Goal: Information Seeking & Learning: Check status

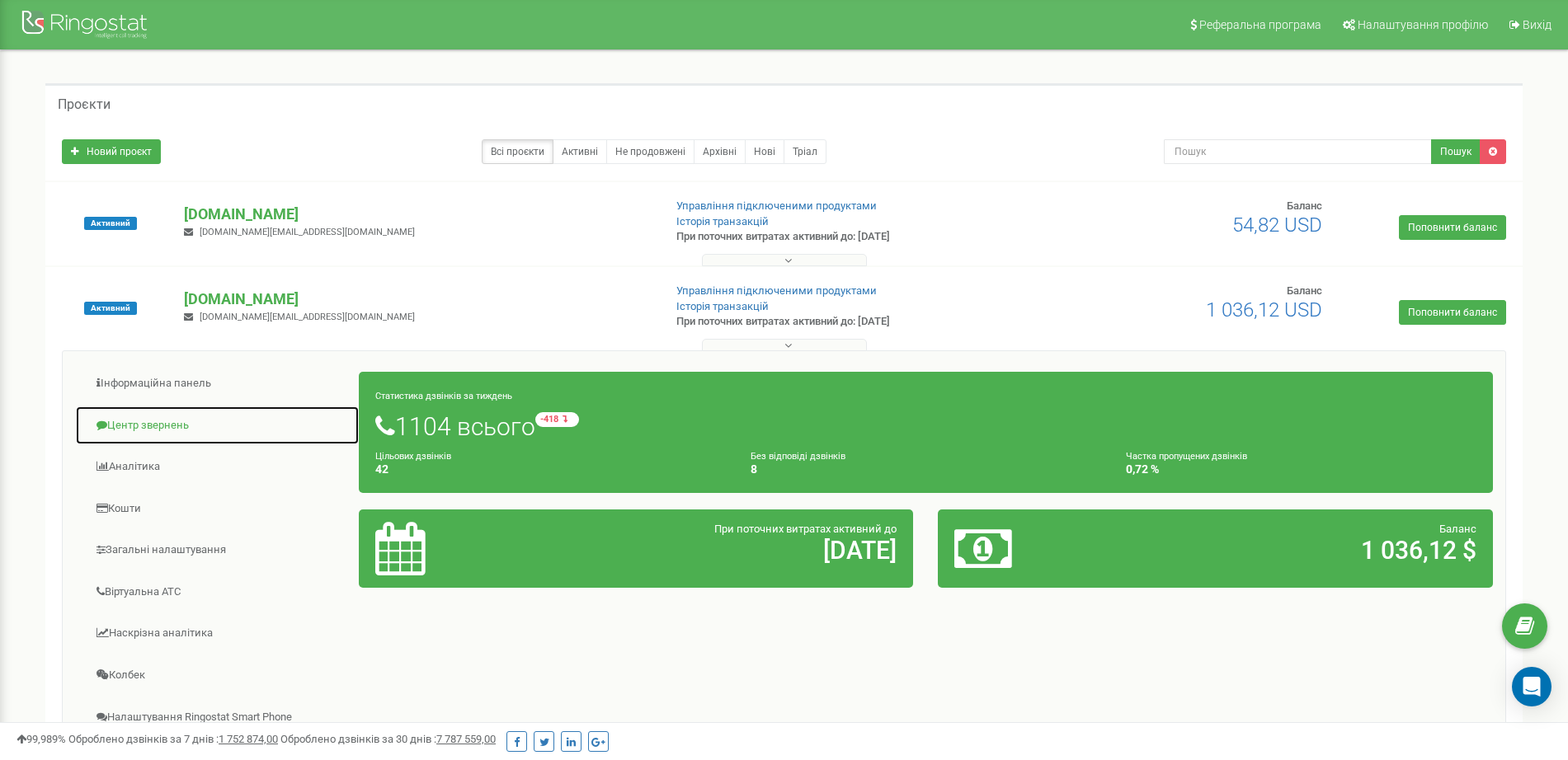
click at [182, 426] on link "Центр звернень" at bounding box center [217, 425] width 285 height 41
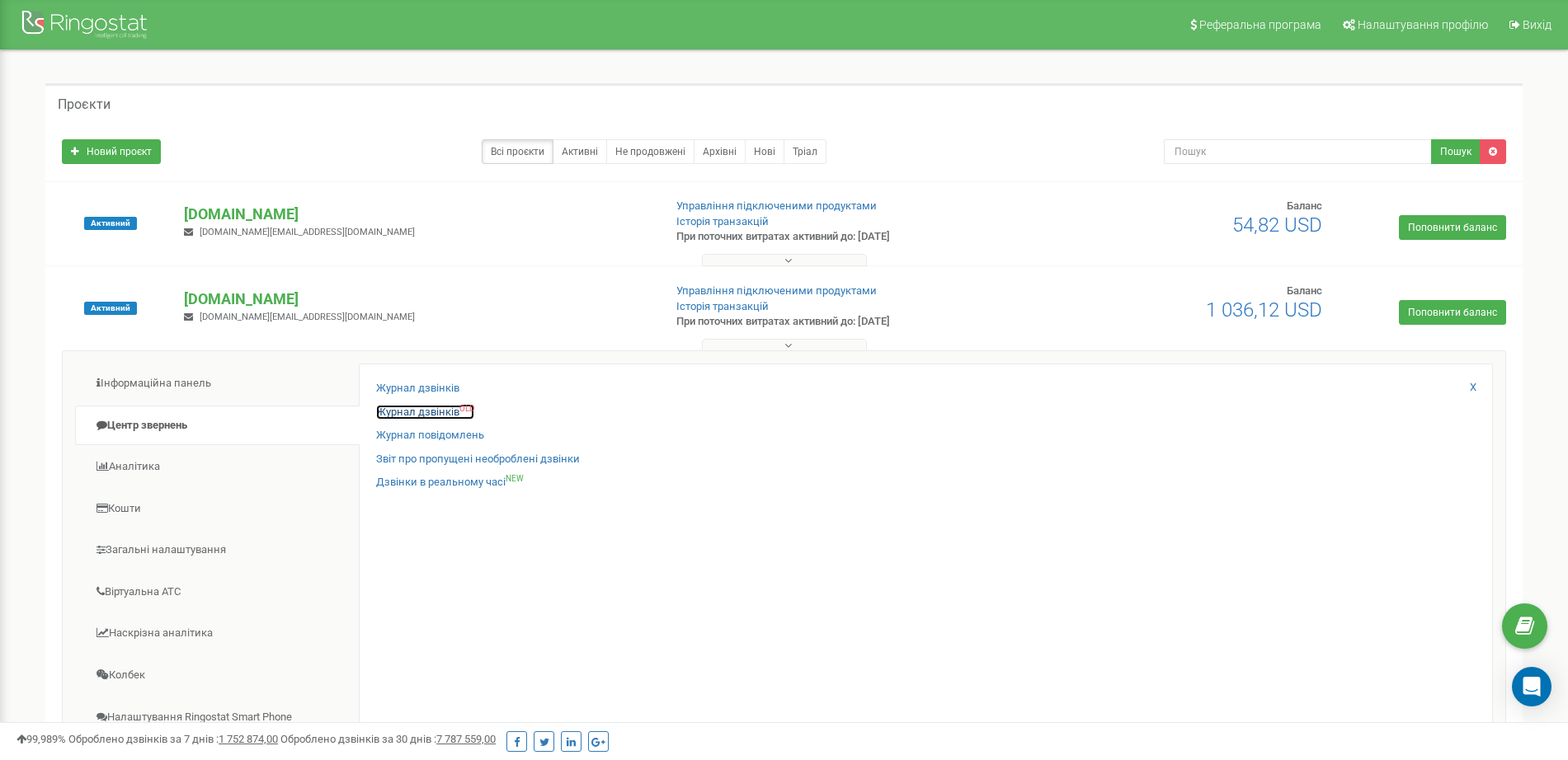
click at [416, 409] on link "Журнал дзвінків OLD" at bounding box center [426, 412] width 98 height 16
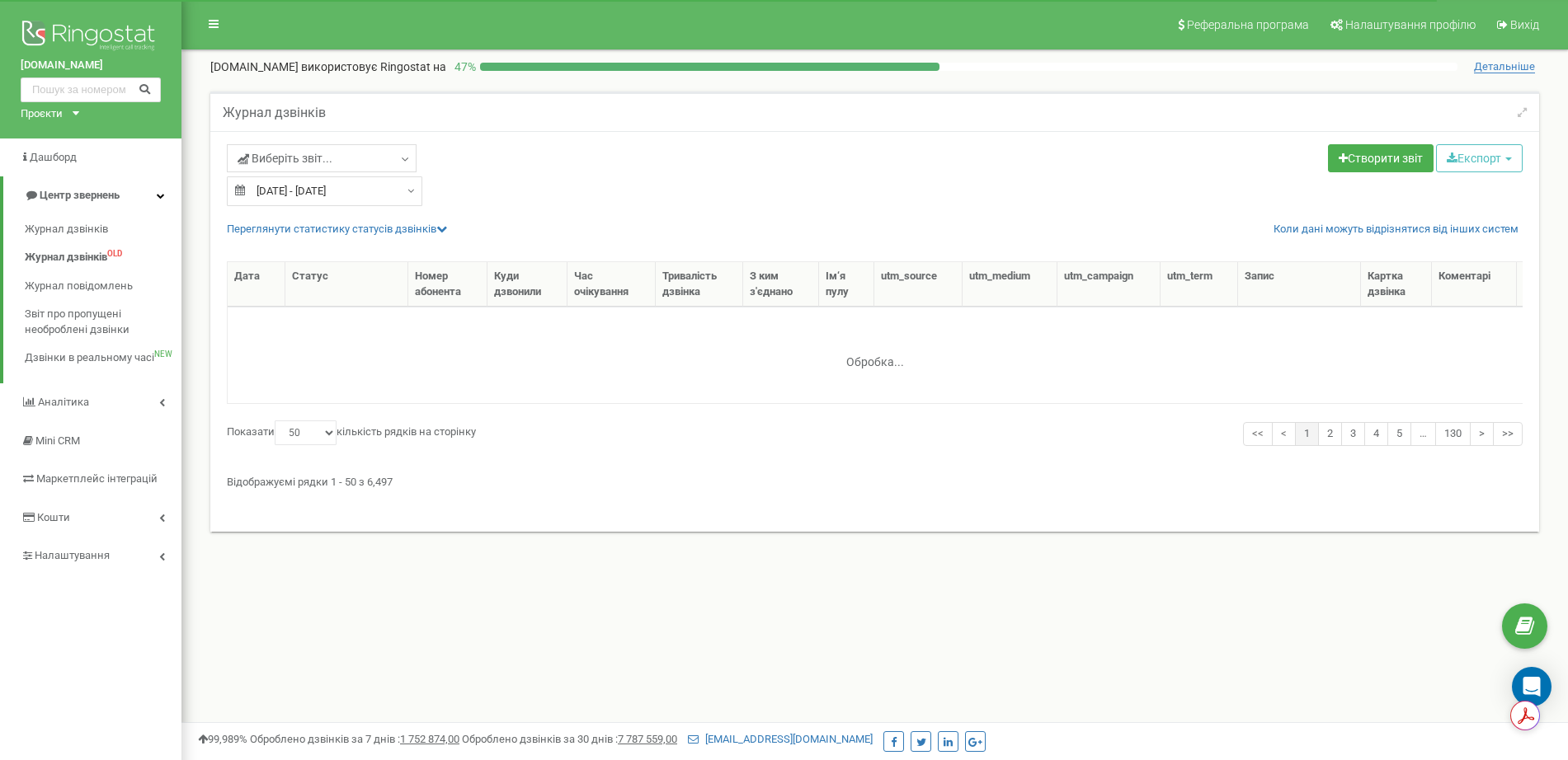
select select "50"
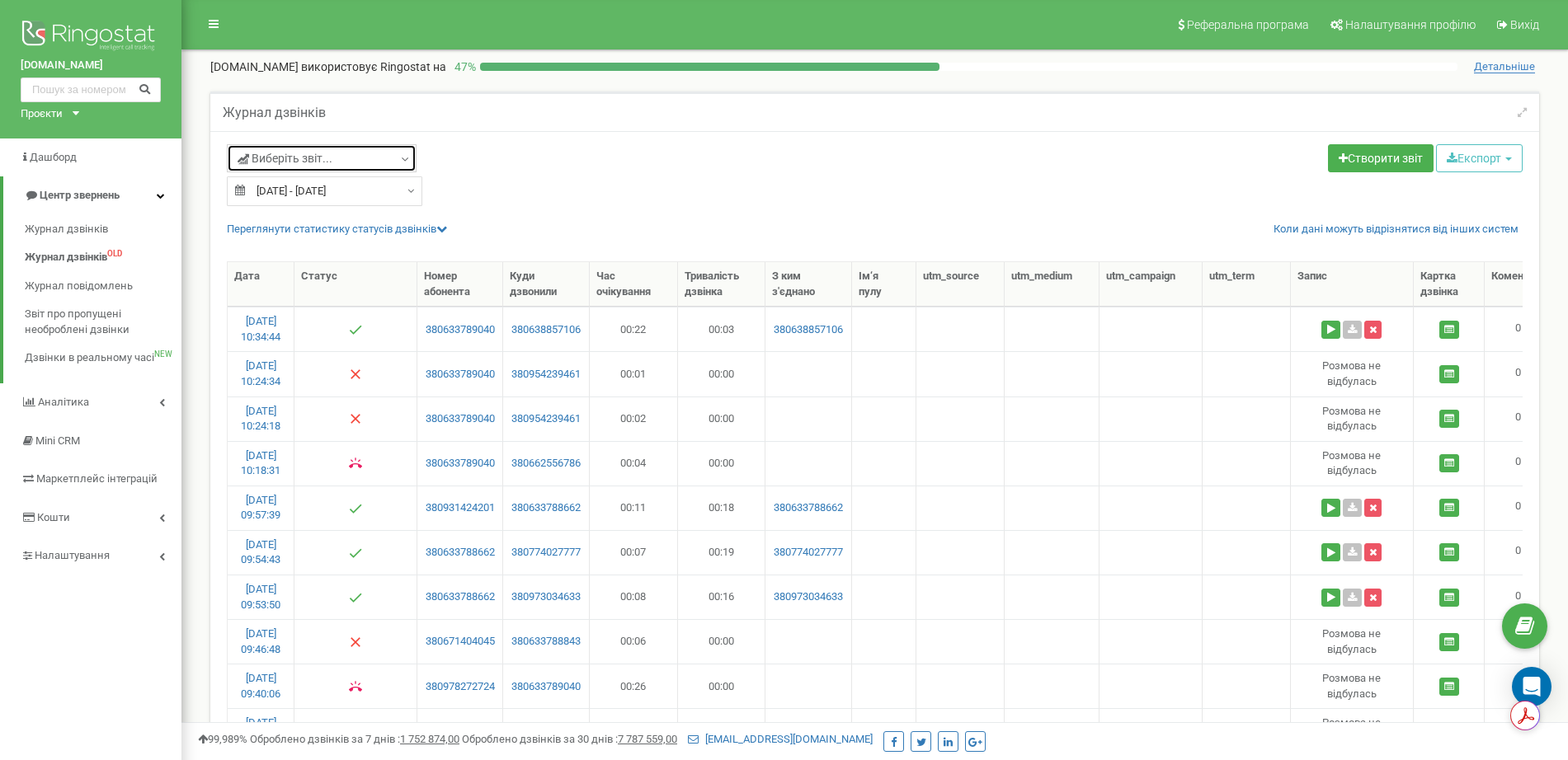
click at [386, 162] on link "Виберіть звіт..." at bounding box center [322, 159] width 190 height 28
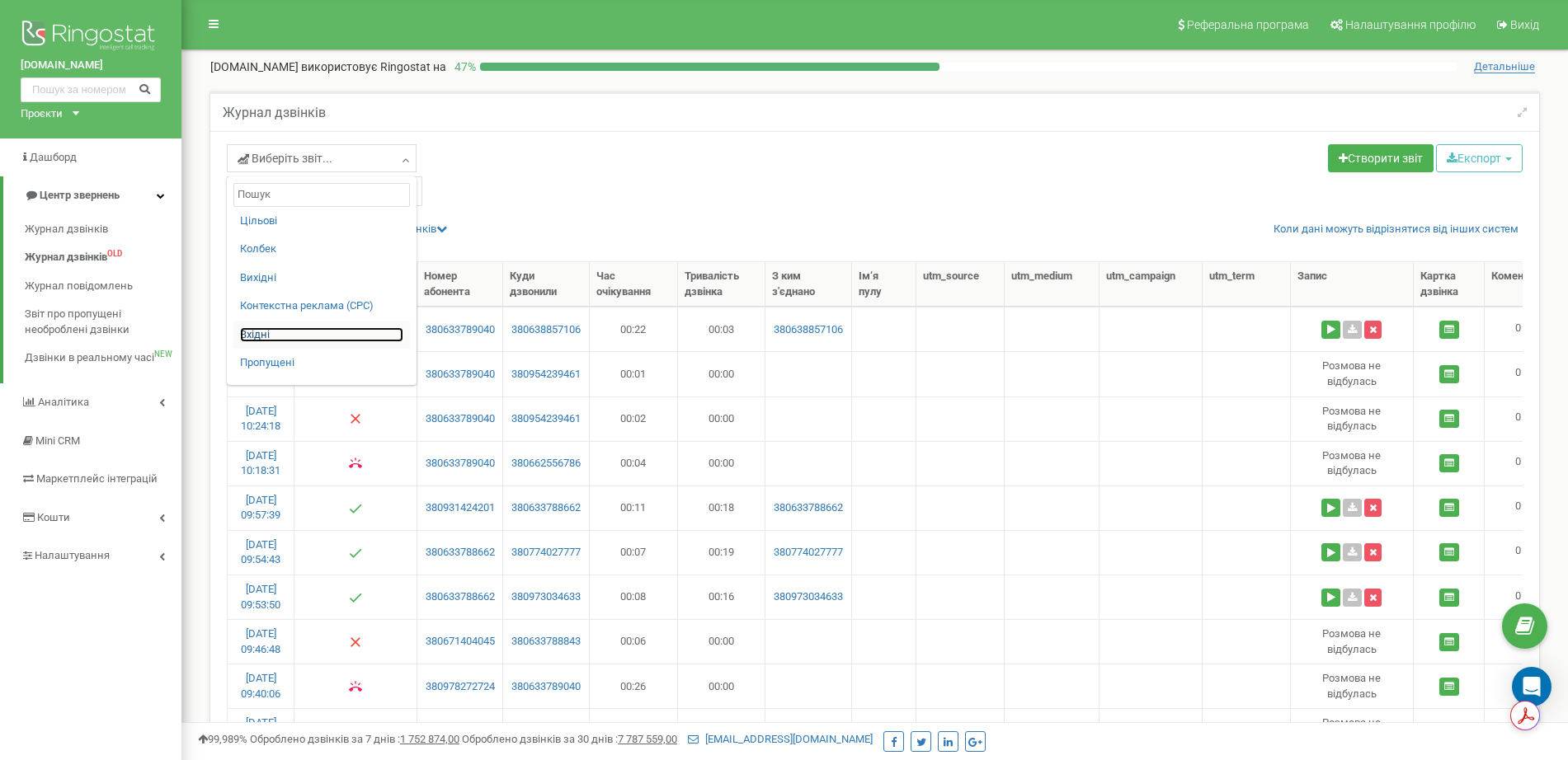
click at [271, 337] on link "Вхідні" at bounding box center [322, 335] width 164 height 16
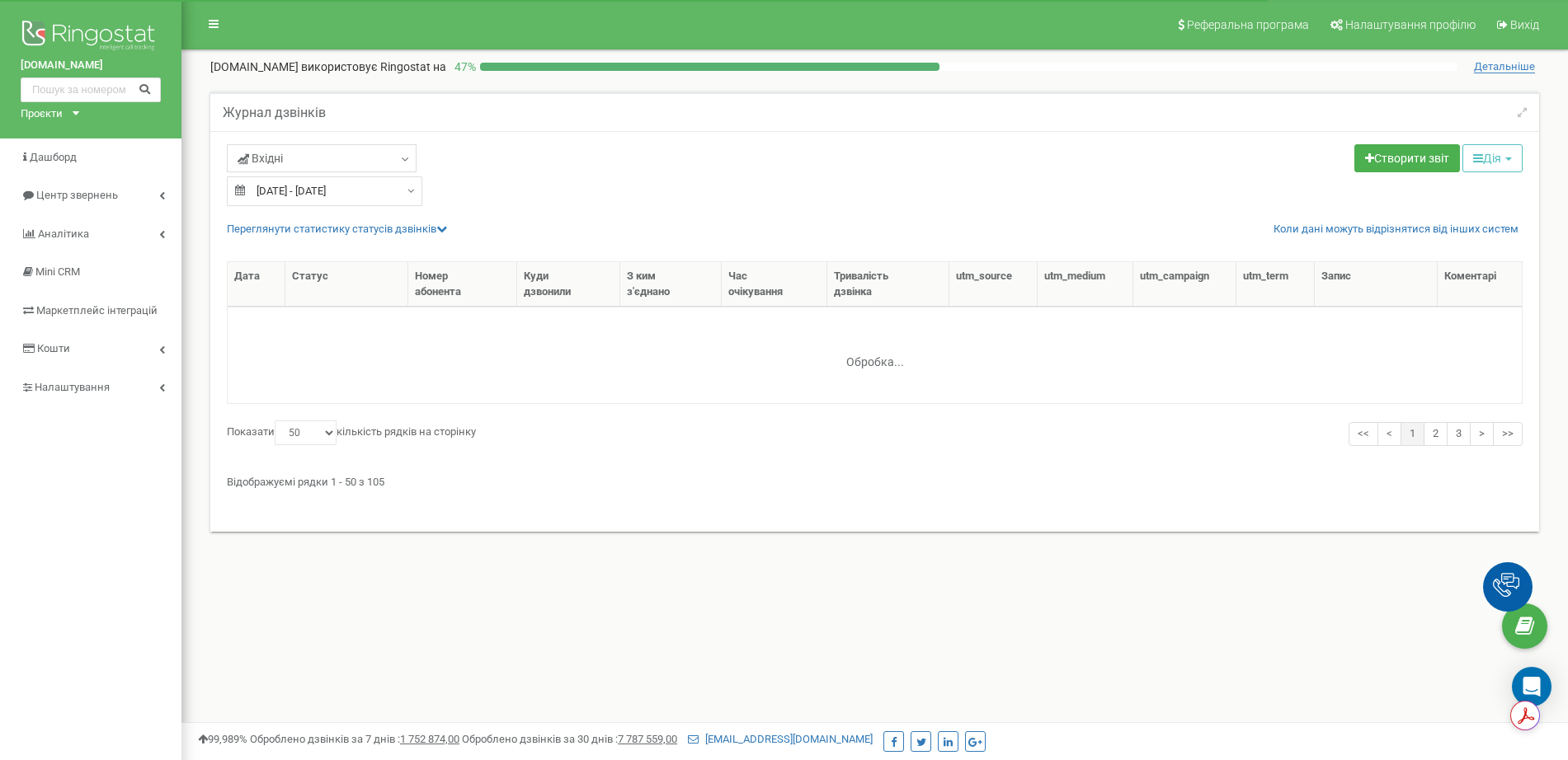
select select "50"
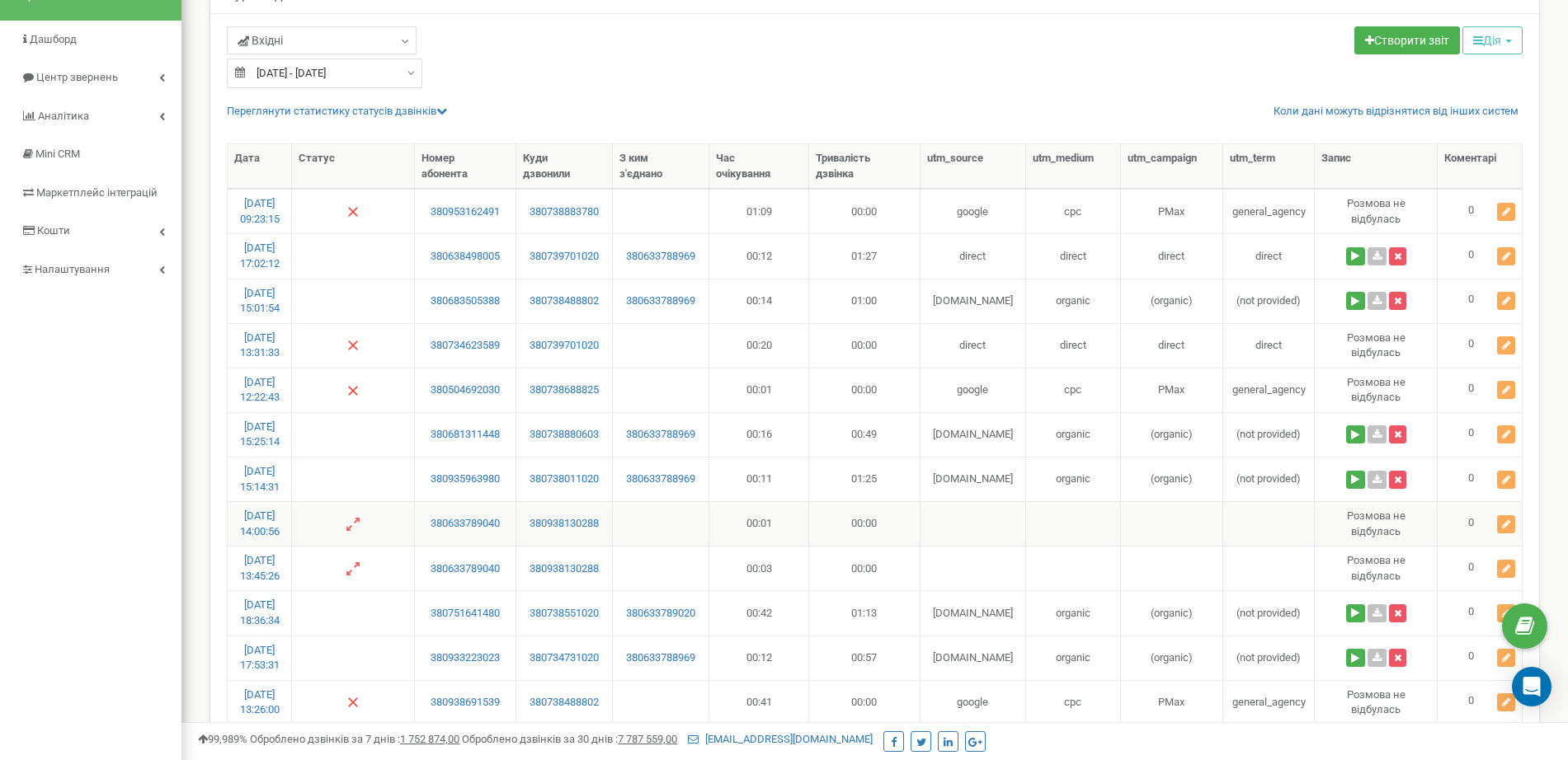
scroll to position [103, 0]
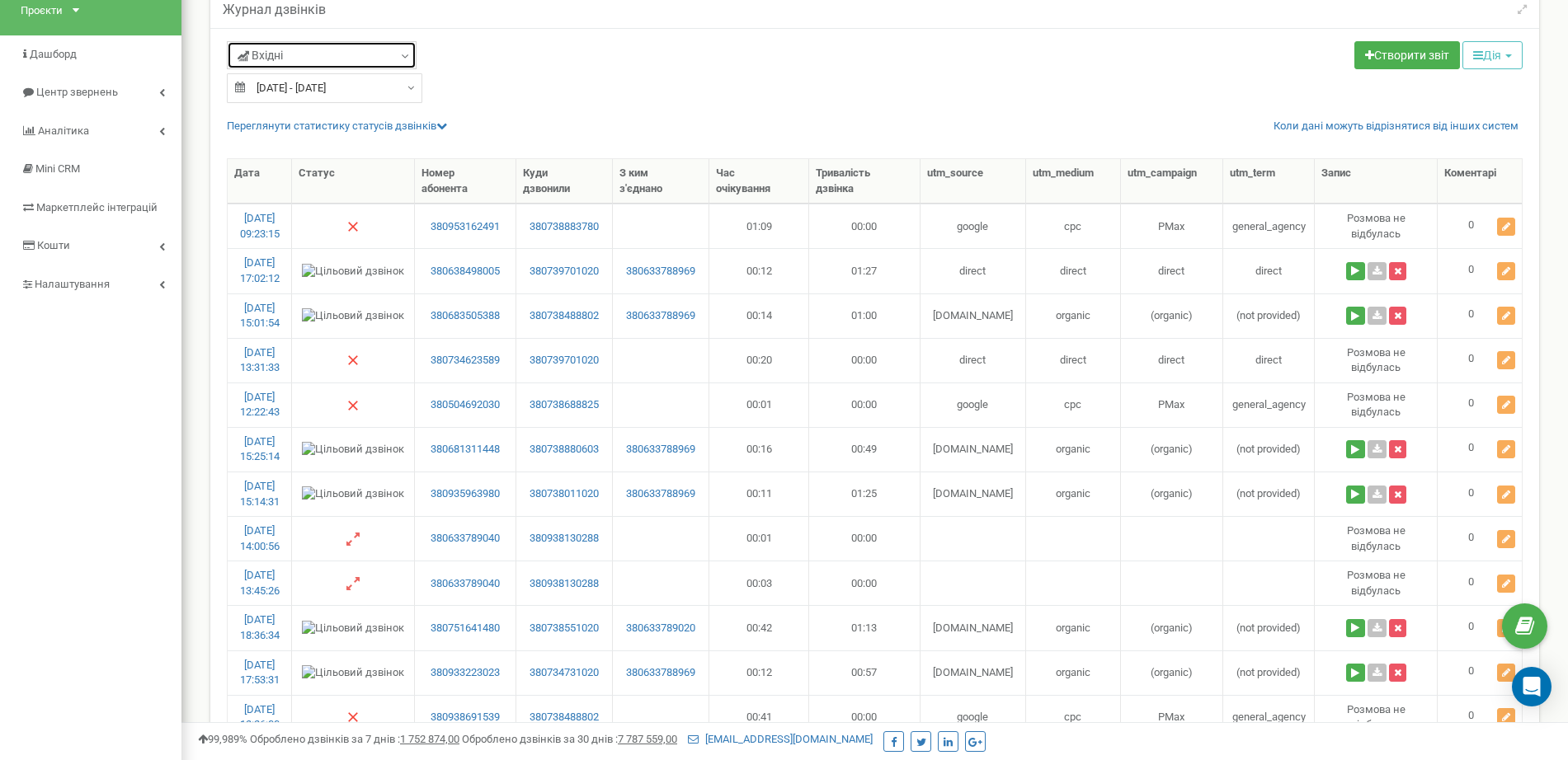
click at [397, 58] on link "Вхідні" at bounding box center [322, 56] width 190 height 28
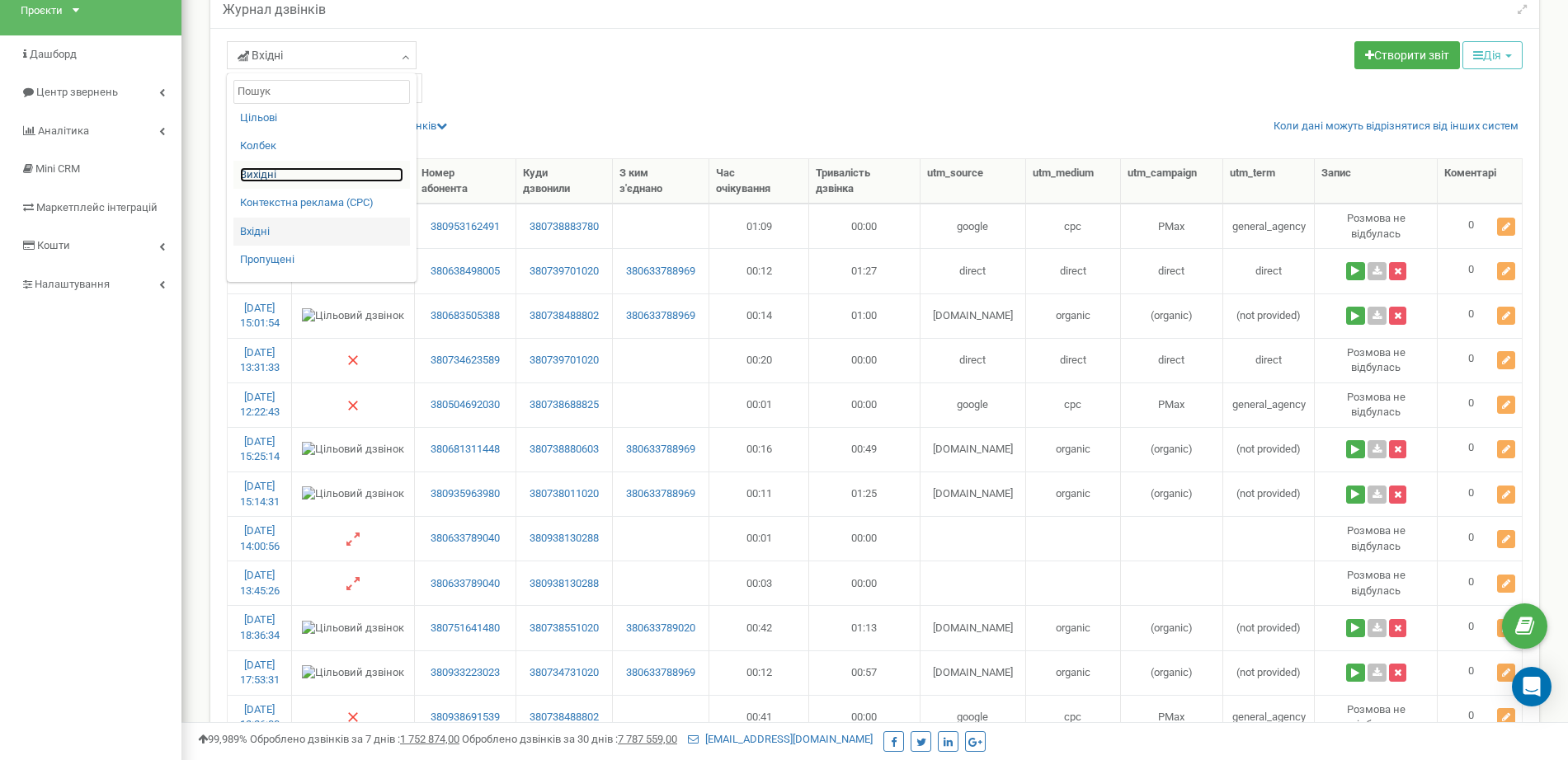
click at [274, 176] on link "Вихідні" at bounding box center [322, 175] width 164 height 16
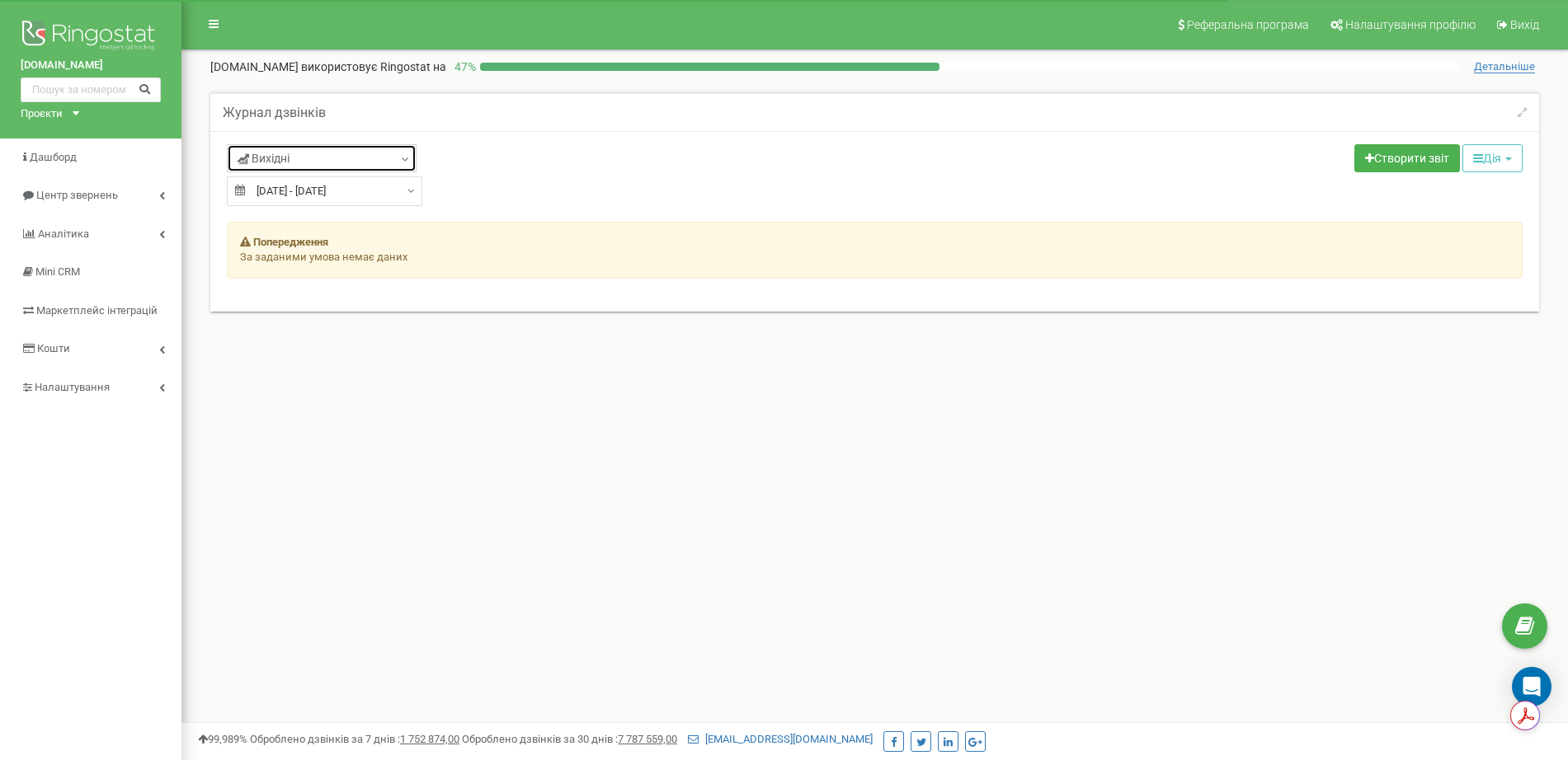
click at [389, 164] on link "Вихідні" at bounding box center [322, 159] width 190 height 28
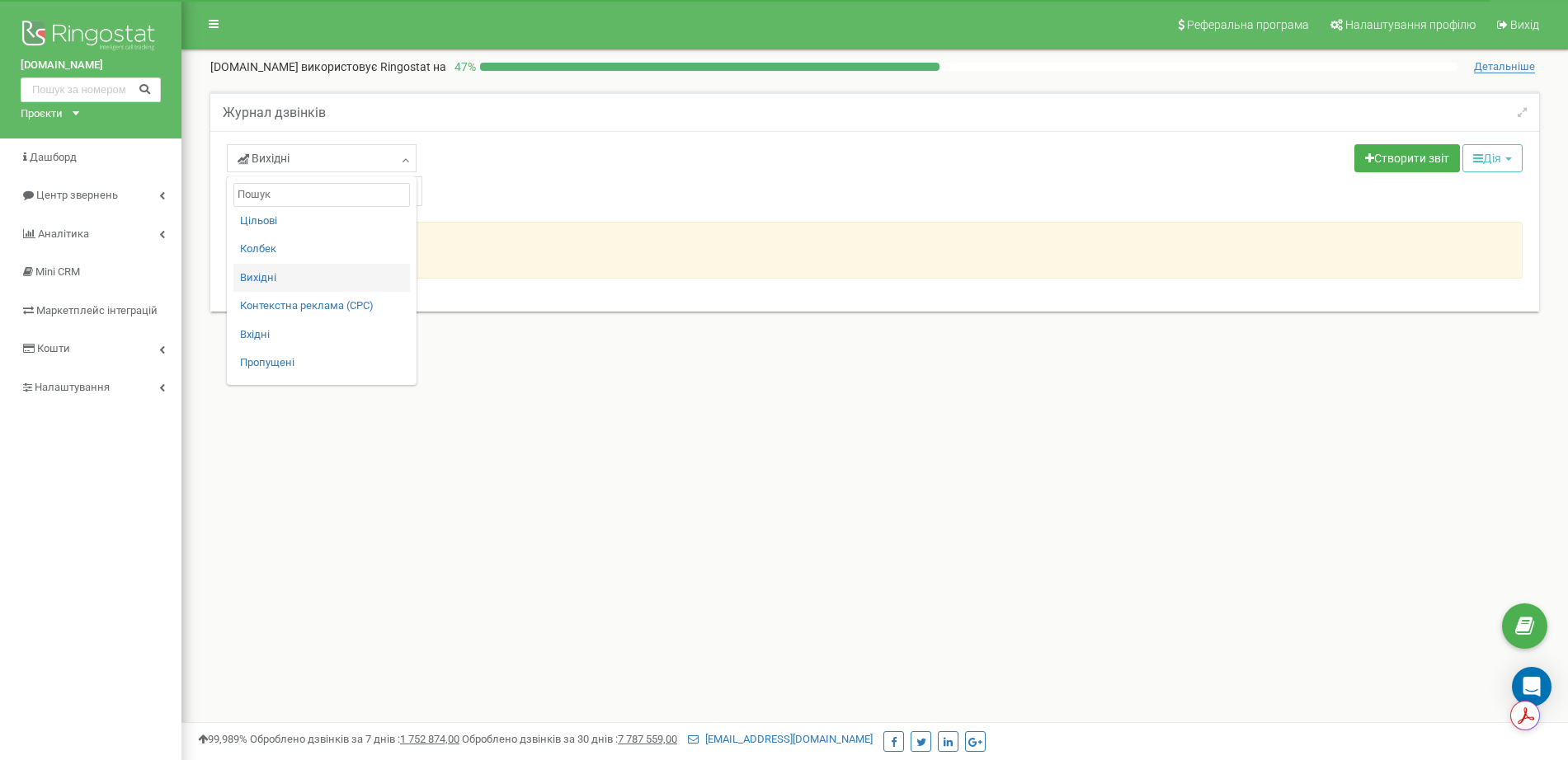
click at [294, 441] on div "Реферальна програма Налаштування профілю Вихід mayak.kiev.ua використовує Ringo…" at bounding box center [875, 494] width 1386 height 990
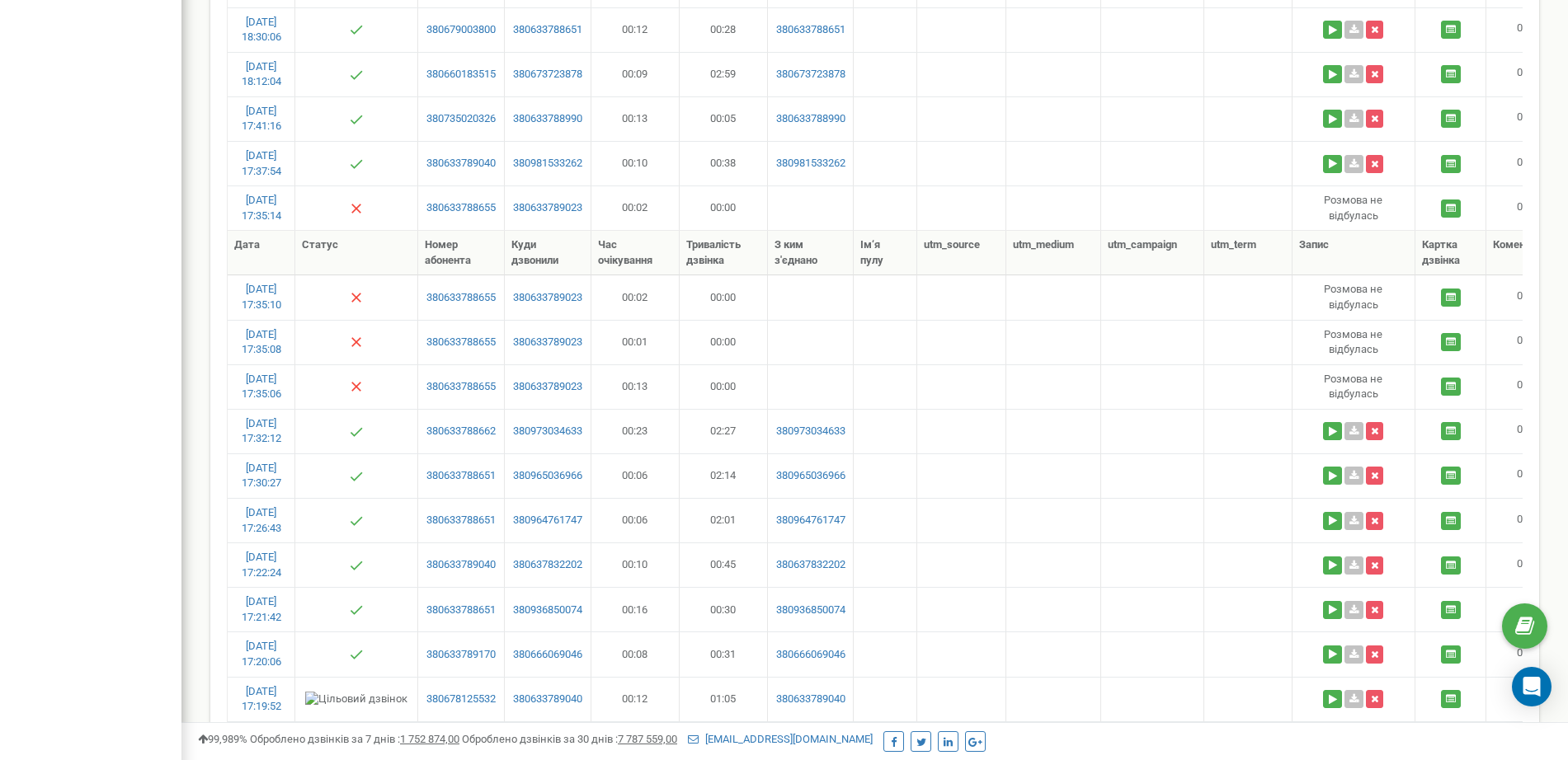
scroll to position [1974, 0]
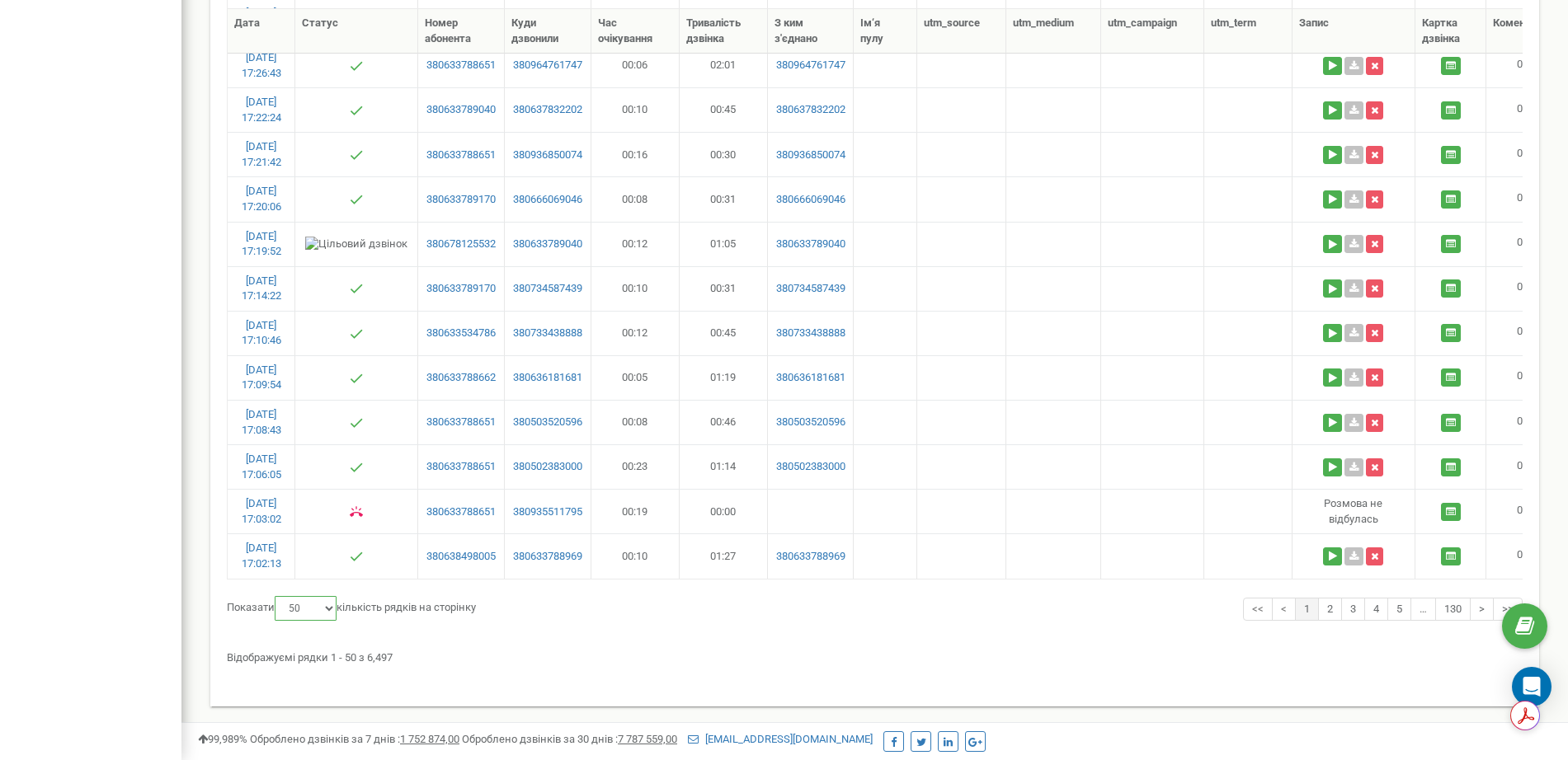
click at [324, 610] on select "10 25 50 100" at bounding box center [305, 609] width 61 height 25
select select "100"
click at [277, 596] on select "10 25 50 100" at bounding box center [305, 609] width 61 height 25
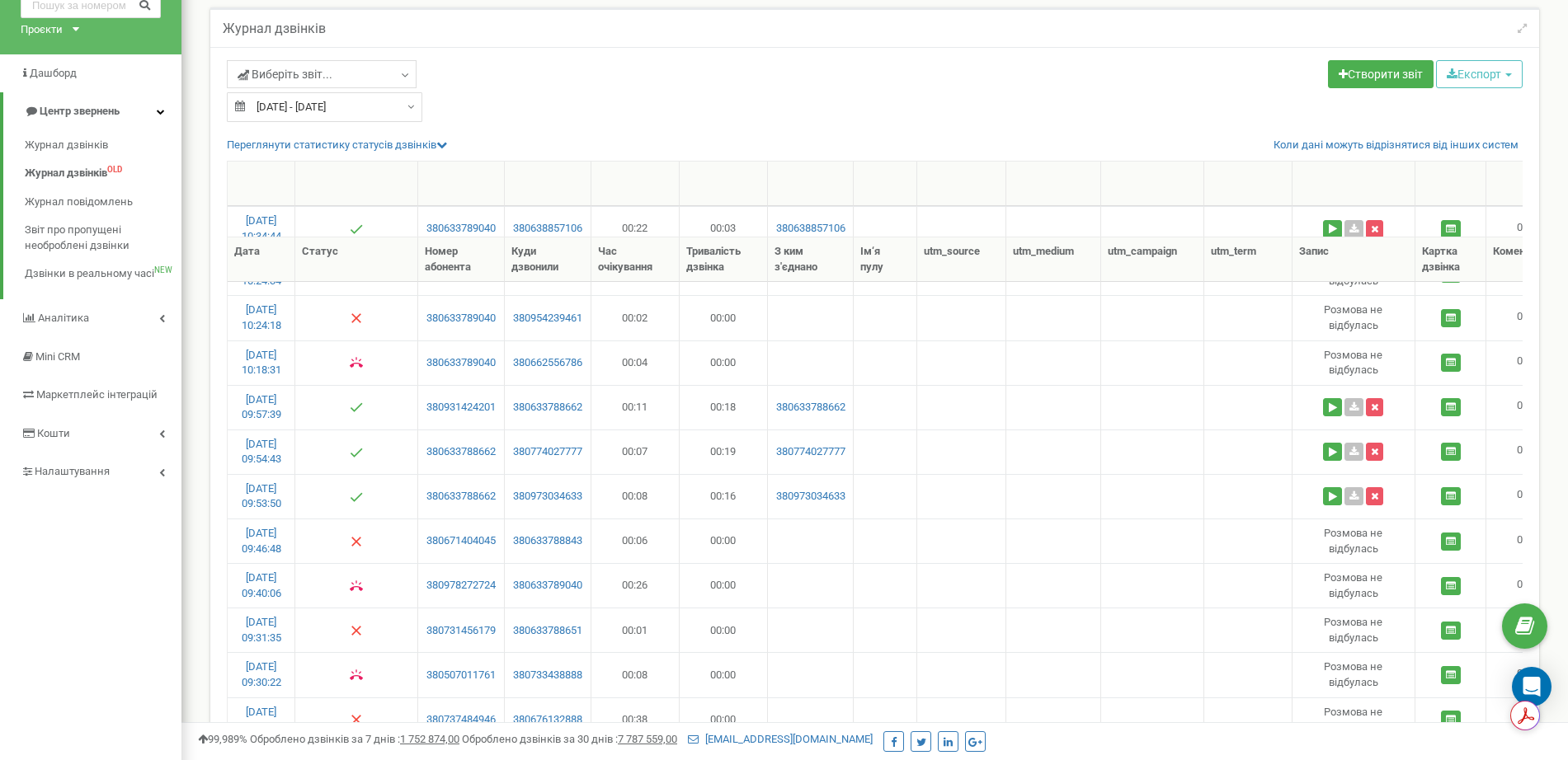
scroll to position [0, 0]
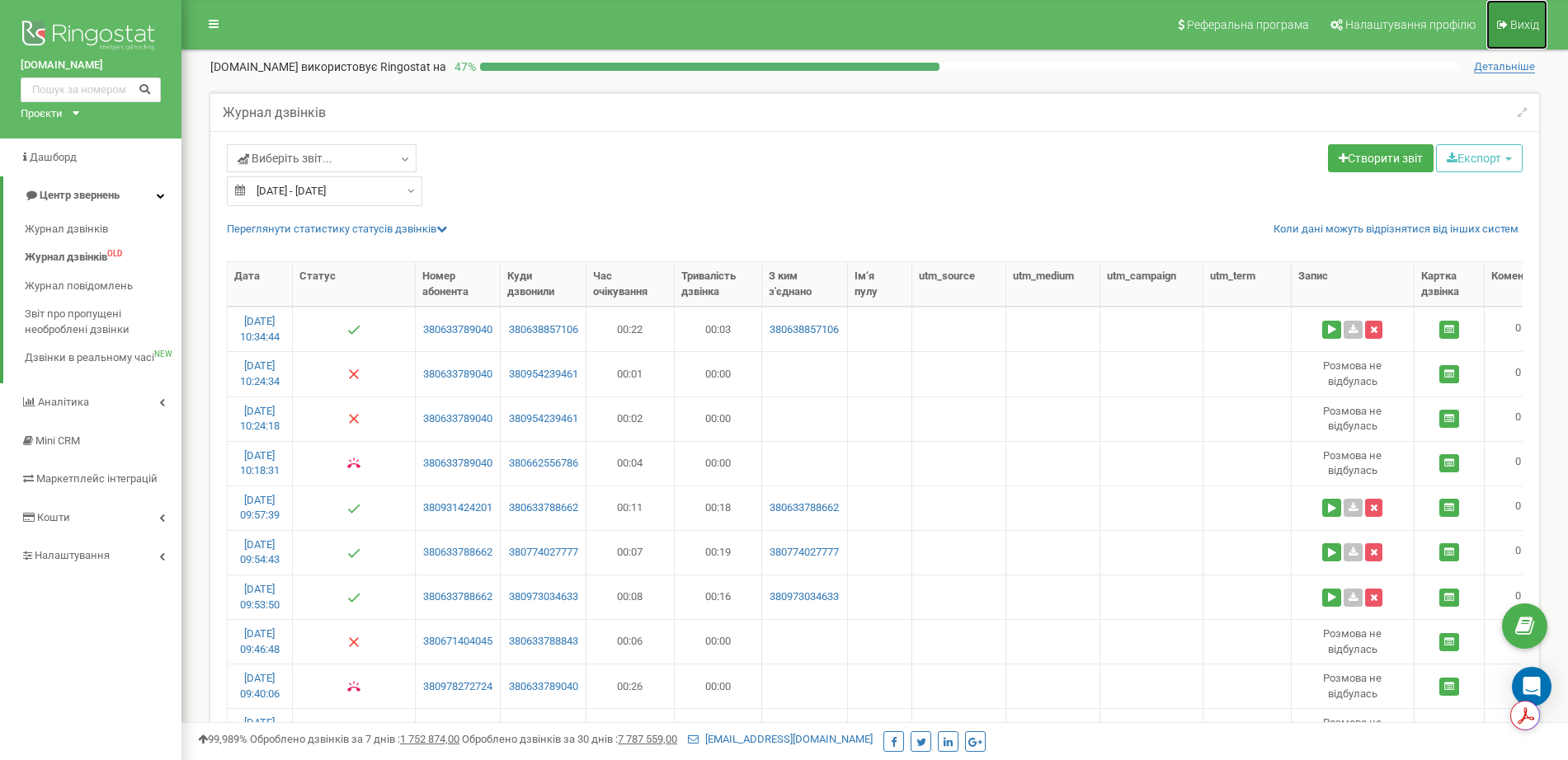
click at [1505, 19] on icon at bounding box center [1502, 25] width 10 height 11
